Goal: Transaction & Acquisition: Register for event/course

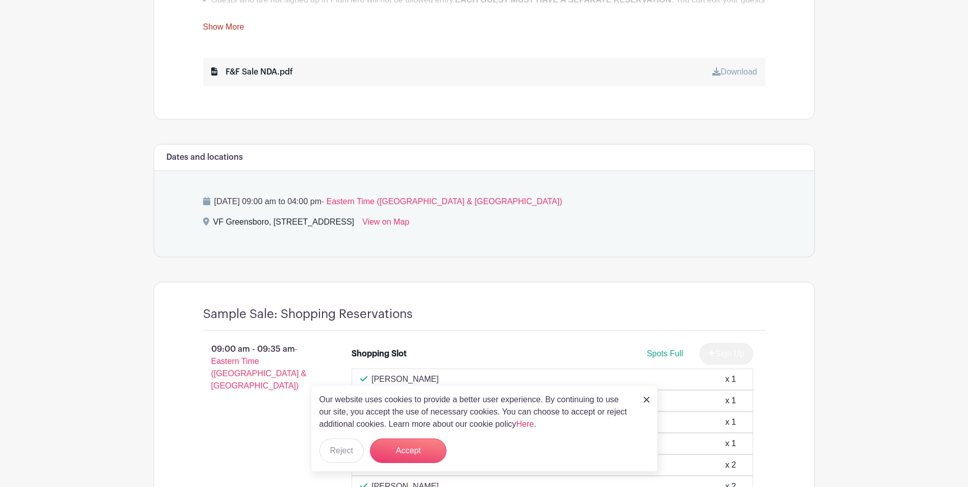
scroll to position [561, 0]
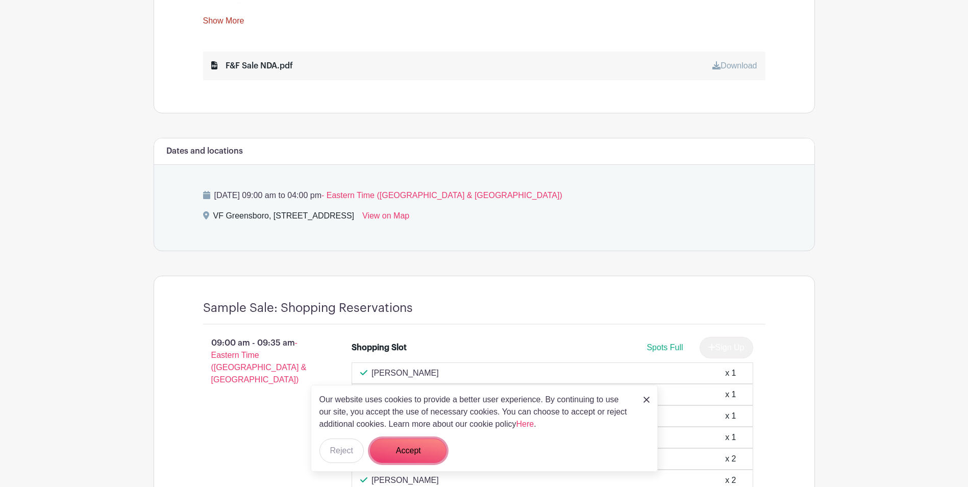
drag, startPoint x: 415, startPoint y: 457, endPoint x: 350, endPoint y: 436, distance: 68.1
click at [413, 455] on button "Accept" at bounding box center [408, 450] width 77 height 25
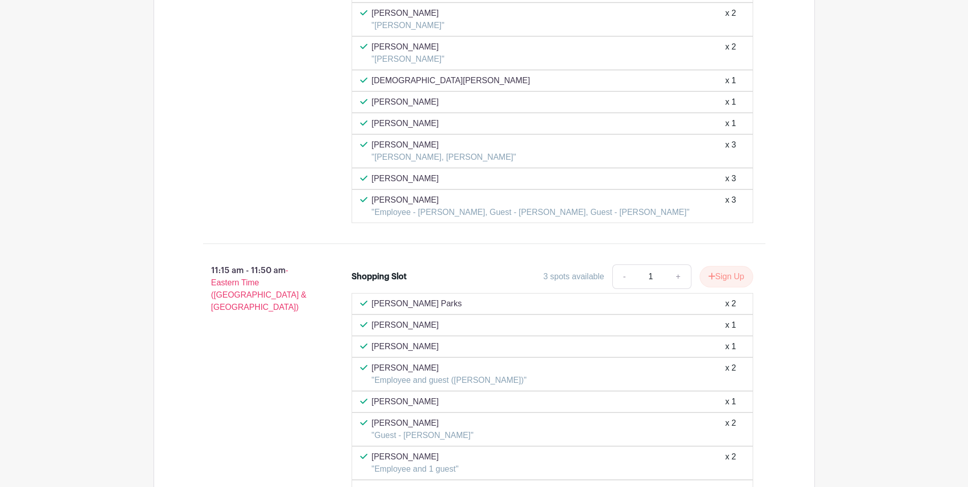
scroll to position [2552, 0]
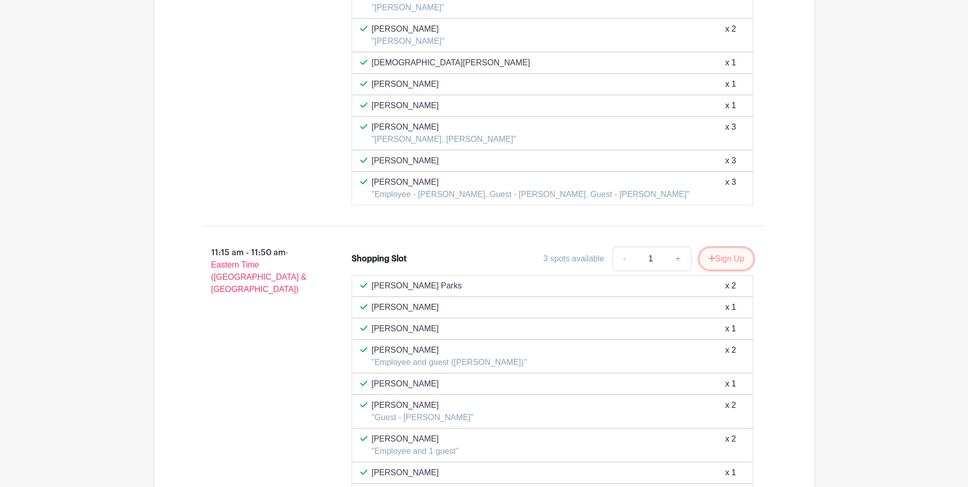
click at [719, 258] on button "Sign Up" at bounding box center [727, 258] width 54 height 21
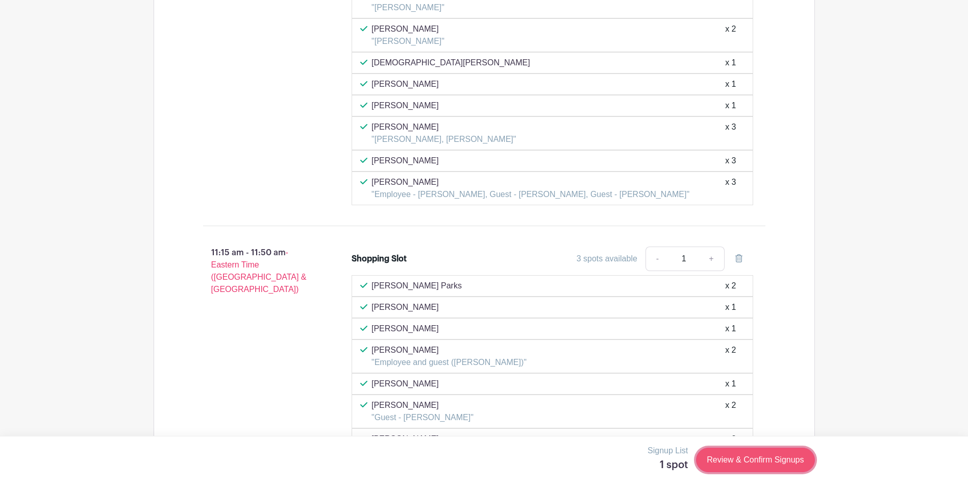
click at [748, 453] on link "Review & Confirm Signups" at bounding box center [755, 460] width 118 height 25
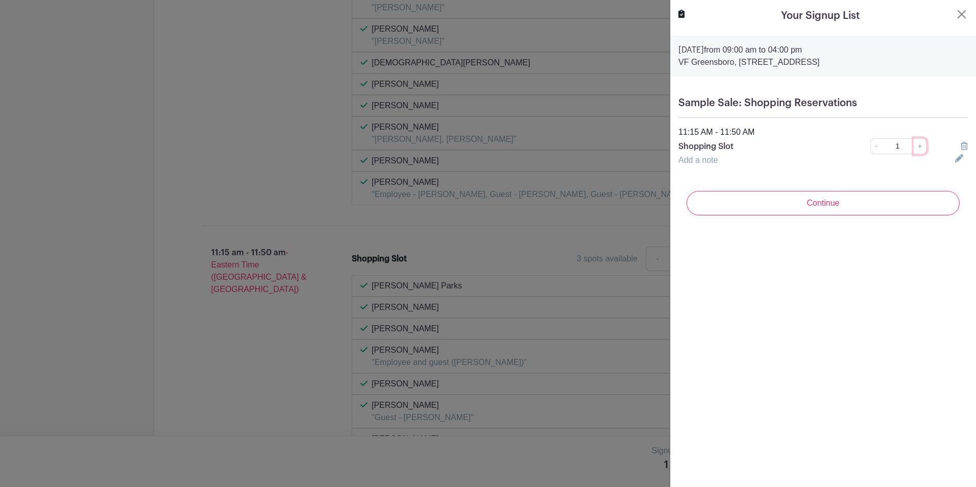
click at [918, 146] on link "+" at bounding box center [920, 146] width 13 height 16
type input "3"
click at [925, 200] on input "Continue" at bounding box center [823, 203] width 273 height 25
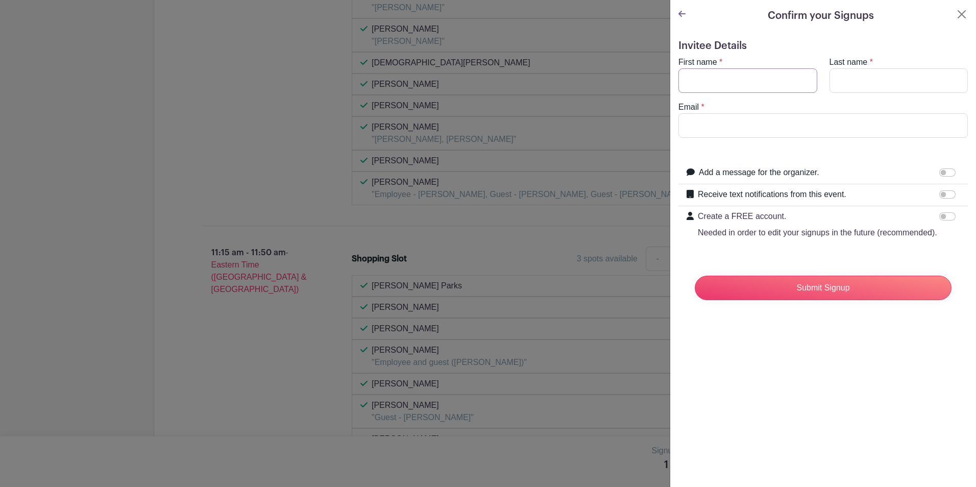
click at [770, 87] on input "First name" at bounding box center [747, 80] width 139 height 25
type input "Dulce"
type input "[PERSON_NAME]"
type input "[EMAIL_ADDRESS][DOMAIN_NAME]"
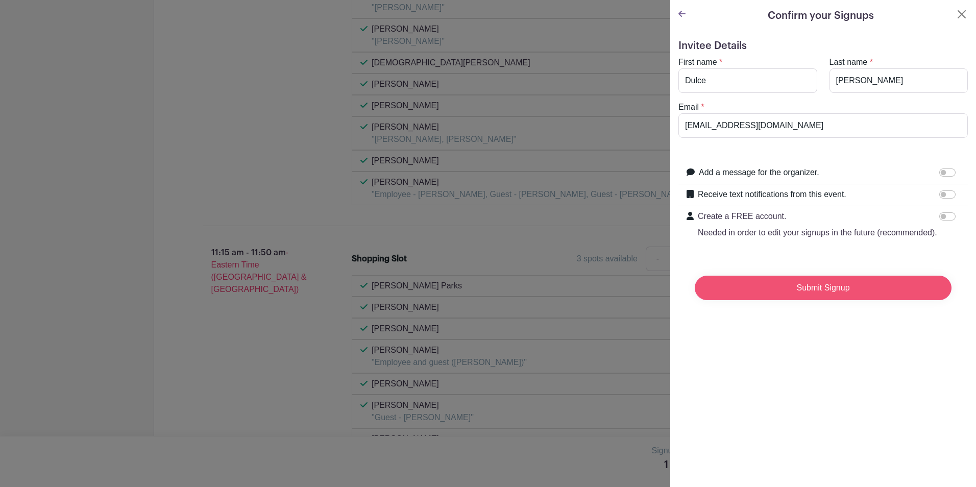
click at [851, 300] on input "Submit Signup" at bounding box center [823, 288] width 257 height 25
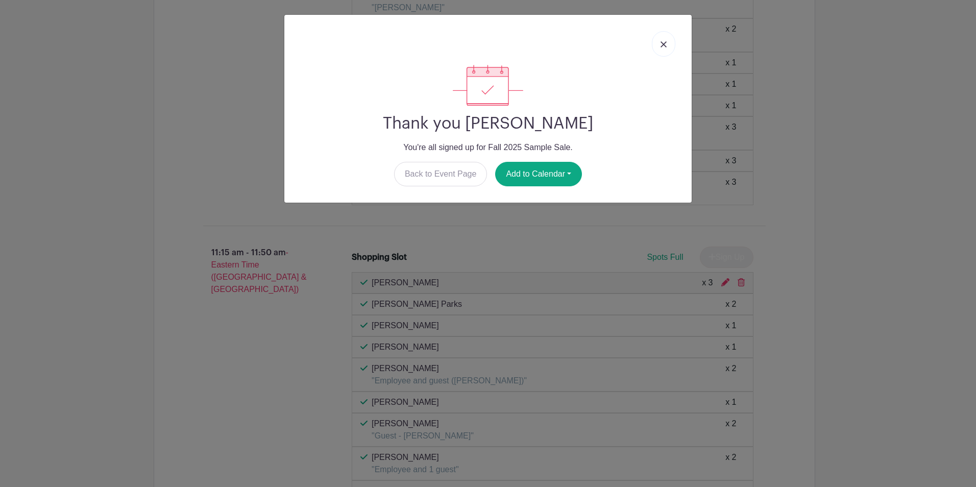
click at [664, 44] on img at bounding box center [663, 44] width 6 height 6
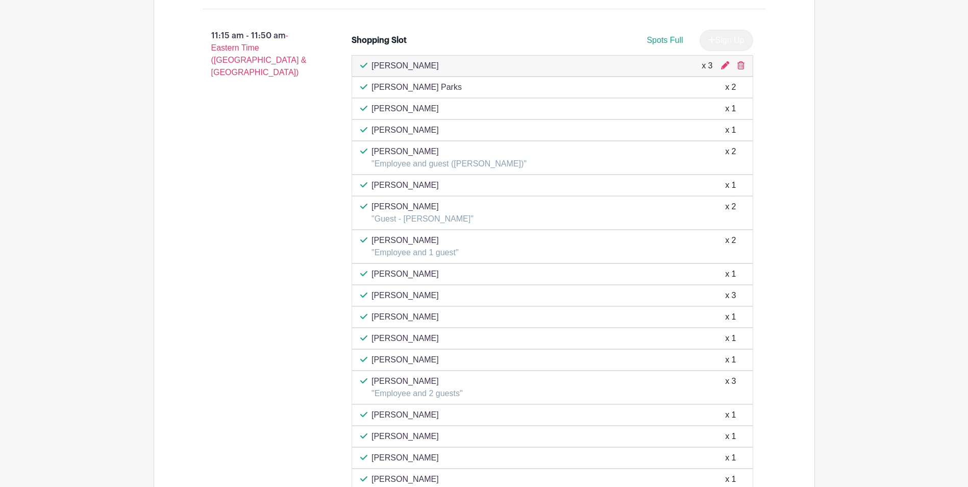
scroll to position [2705, 0]
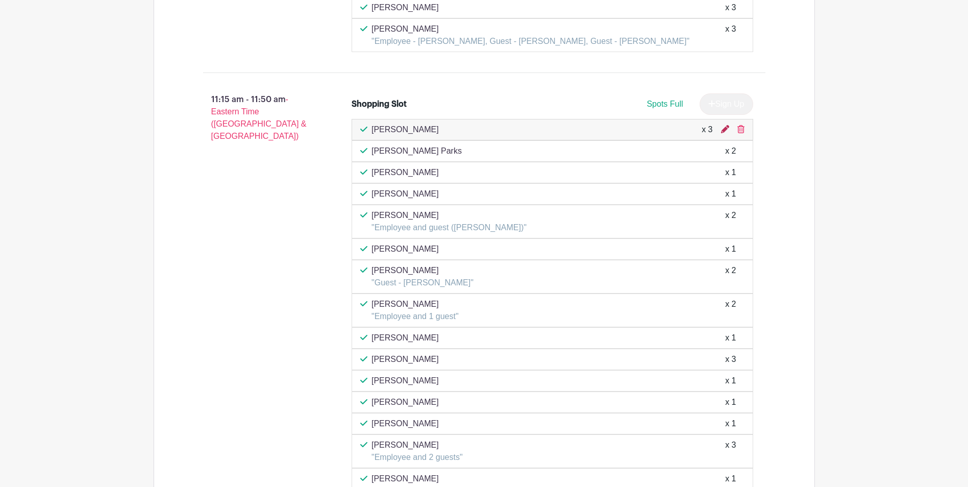
click at [726, 129] on icon at bounding box center [725, 129] width 8 height 8
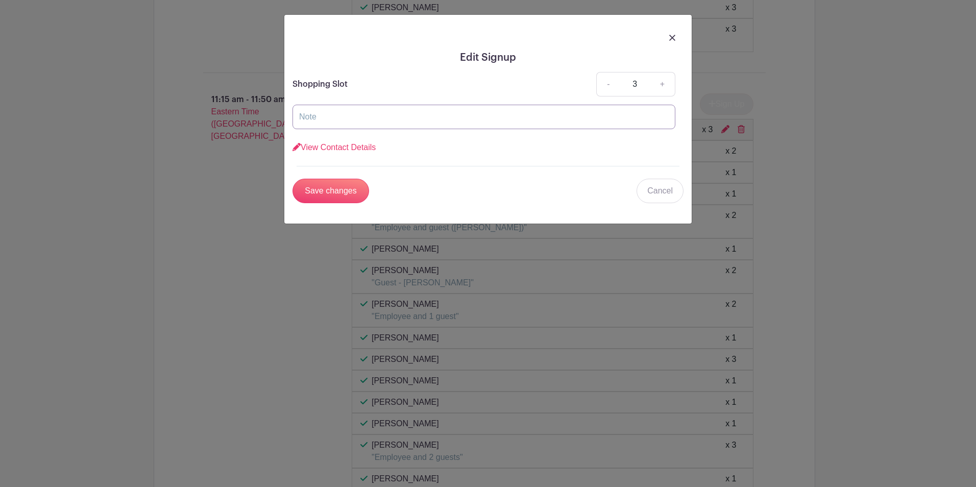
click at [347, 116] on input "text" at bounding box center [483, 117] width 383 height 25
type input "two guests"
click at [354, 190] on input "Save changes" at bounding box center [330, 191] width 77 height 25
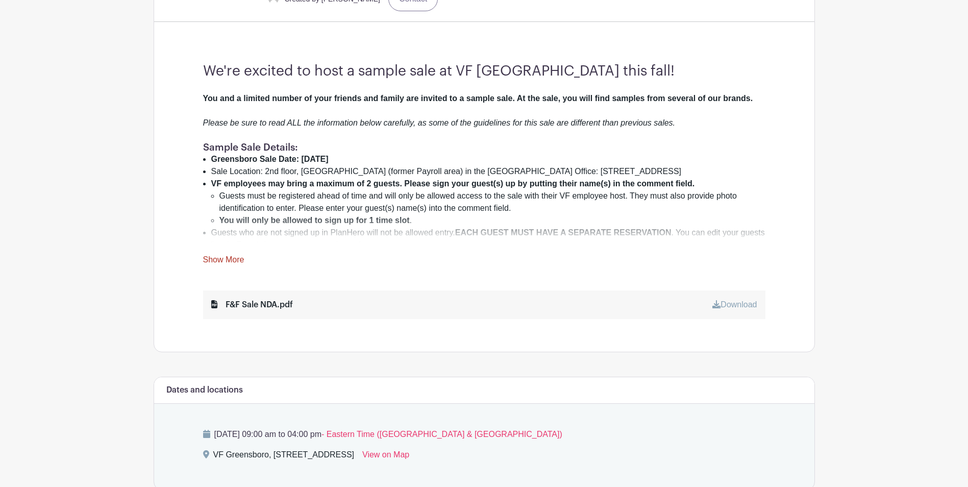
scroll to position [284, 0]
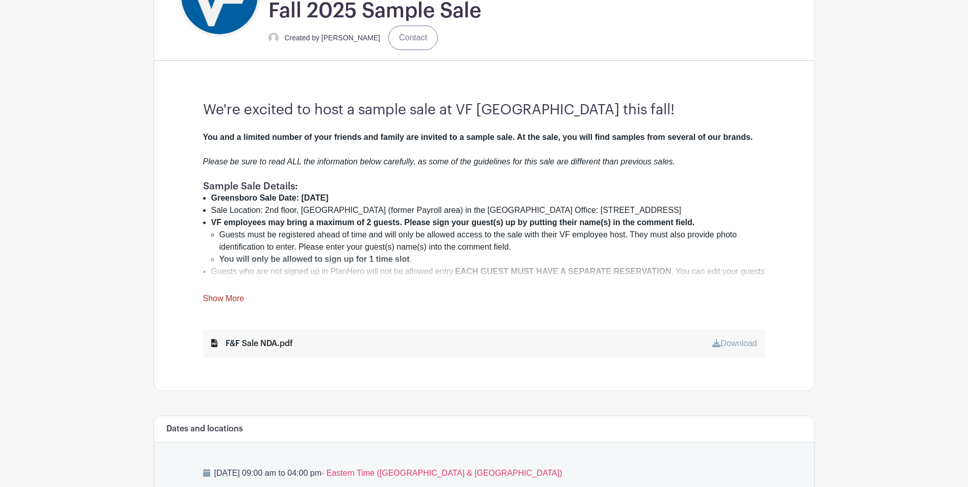
click at [231, 299] on link "Show More" at bounding box center [223, 300] width 41 height 13
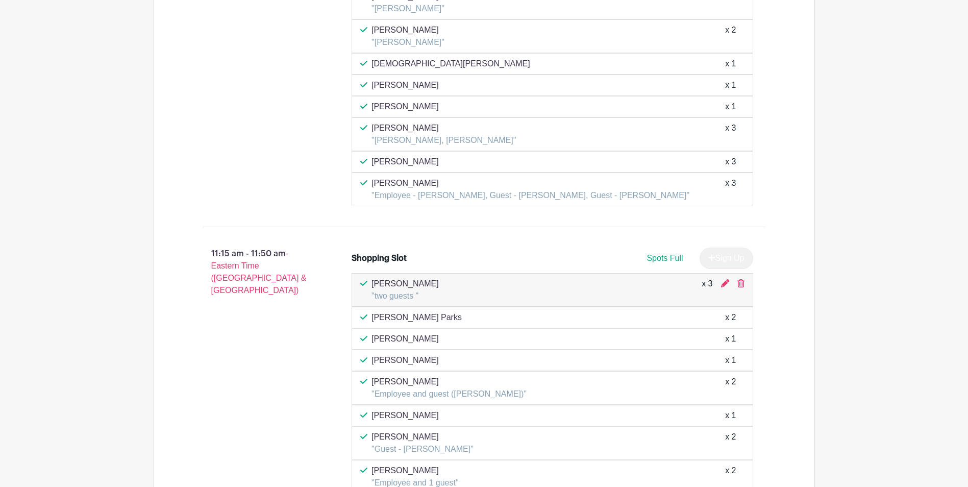
scroll to position [3040, 0]
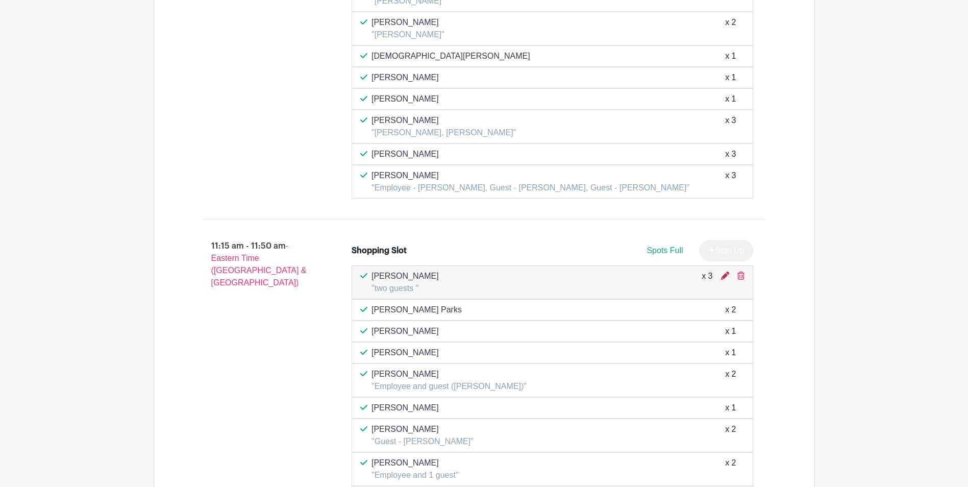
click at [724, 272] on icon at bounding box center [725, 276] width 8 height 8
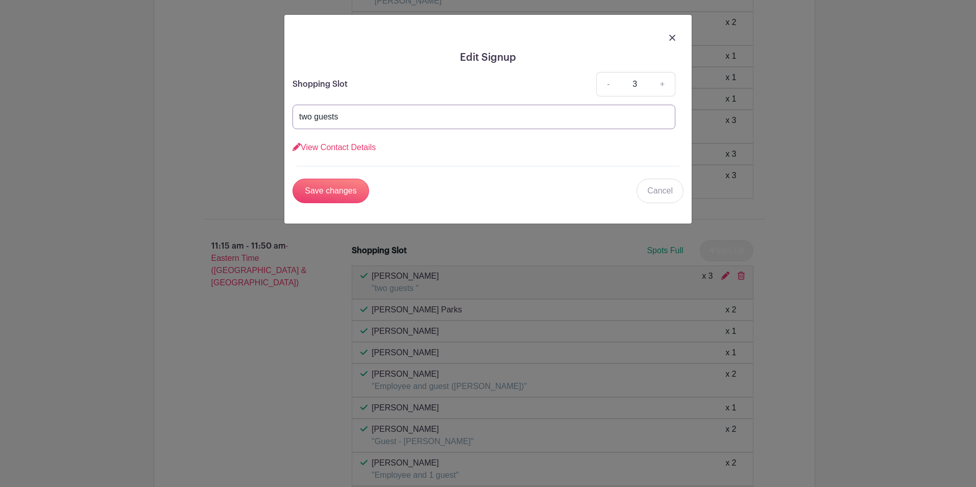
click at [399, 123] on input "two guests" at bounding box center [483, 117] width 383 height 25
drag, startPoint x: 391, startPoint y: 118, endPoint x: 254, endPoint y: 120, distance: 137.8
click at [259, 120] on div "Edit Signup Shopping Slot - 3 + two guests View Contact Details First name * [P…" at bounding box center [488, 243] width 976 height 487
type input "[PERSON_NAME] & [PERSON_NAME]"
click at [346, 185] on input "Save changes" at bounding box center [330, 191] width 77 height 25
